Goal: Check status: Check status

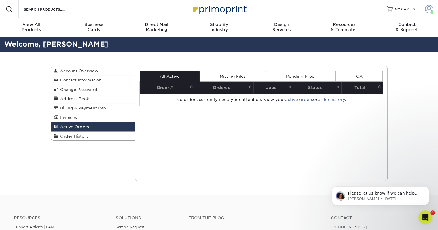
click at [426, 11] on span at bounding box center [429, 9] width 8 height 8
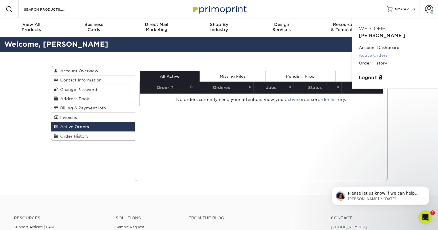
click at [375, 51] on link "Active Orders" at bounding box center [394, 55] width 72 height 8
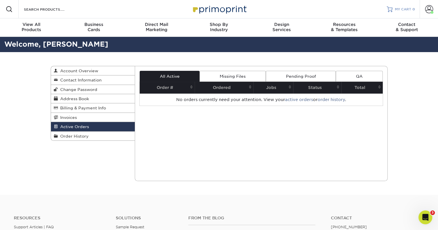
click at [401, 9] on span "MY CART" at bounding box center [402, 9] width 16 height 5
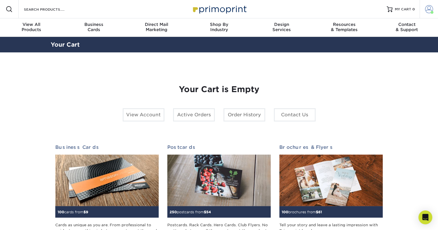
click at [428, 10] on span at bounding box center [429, 9] width 8 height 8
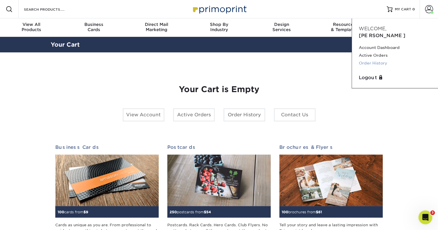
click at [370, 59] on link "Order History" at bounding box center [394, 63] width 72 height 8
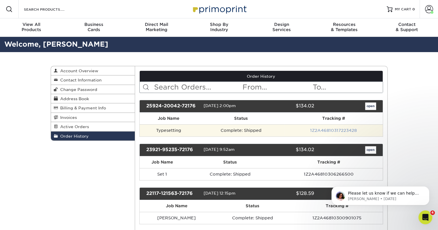
click at [344, 128] on link "1Z2A46810317223428" at bounding box center [333, 130] width 47 height 5
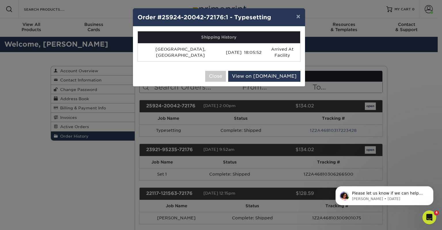
click at [318, 129] on div "× Order #25924-20042-72176:1 - Typesetting Shipping History Los Angeles, US 09/…" at bounding box center [221, 115] width 442 height 230
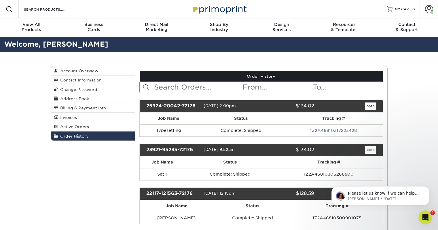
click at [318, 129] on link "1Z2A46810317223428" at bounding box center [333, 130] width 47 height 5
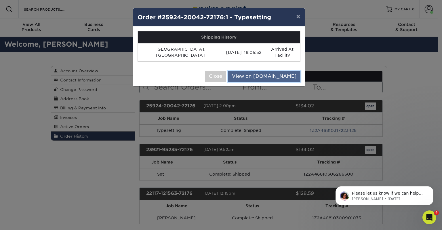
click at [275, 71] on link "View on UPS.com" at bounding box center [264, 76] width 72 height 11
